Goal: Navigation & Orientation: Understand site structure

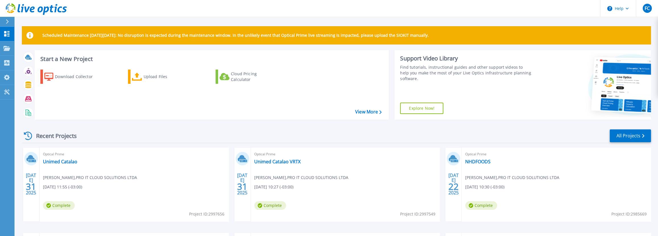
click at [398, 17] on div "Scheduled Maintenance on Monday 22nd September: No disruption is expected durin…" at bounding box center [336, 161] width 644 height 322
click at [109, 20] on div "Scheduled Maintenance on Monday 22nd September: No disruption is expected durin…" at bounding box center [336, 161] width 644 height 322
click at [28, 63] on p "Collectors" at bounding box center [24, 63] width 19 height 15
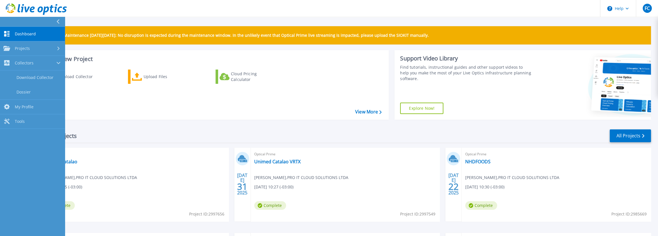
click at [36, 34] on link "Dashboard Dashboard" at bounding box center [32, 34] width 65 height 15
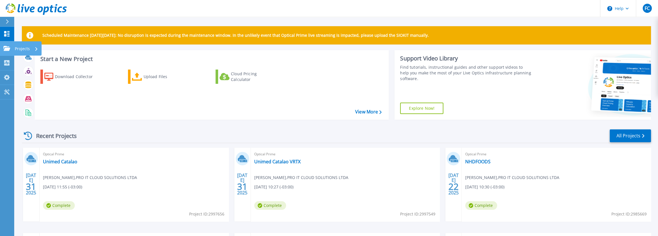
click at [16, 49] on p "Projects" at bounding box center [22, 48] width 15 height 15
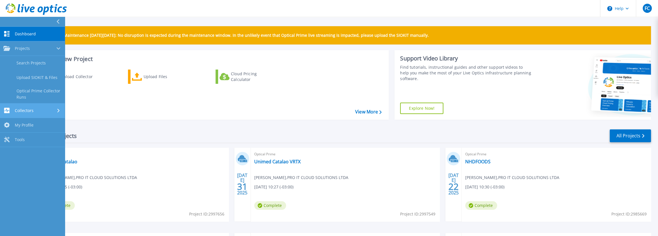
click at [23, 108] on span "Collectors" at bounding box center [24, 110] width 19 height 5
click at [59, 20] on icon at bounding box center [57, 21] width 3 height 5
